Goal: Navigation & Orientation: Go to known website

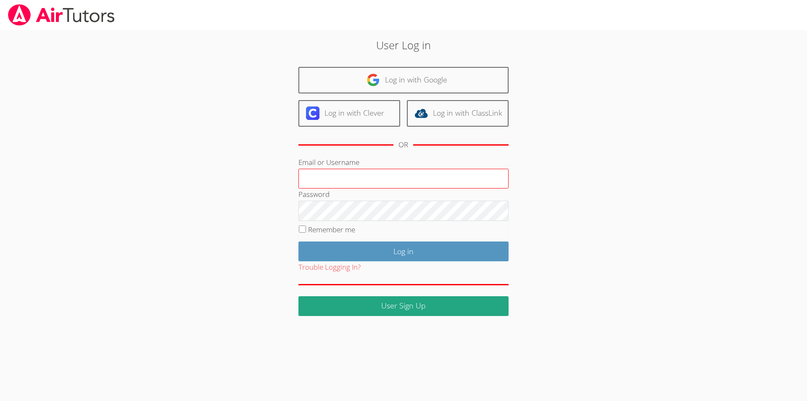
click at [341, 176] on input "Email or Username" at bounding box center [403, 179] width 210 height 20
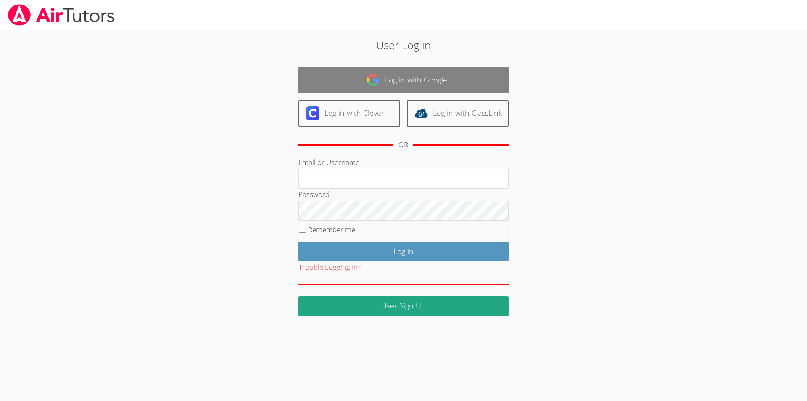
click at [409, 77] on link "Log in with Google" at bounding box center [403, 80] width 210 height 26
